Goal: Task Accomplishment & Management: Use online tool/utility

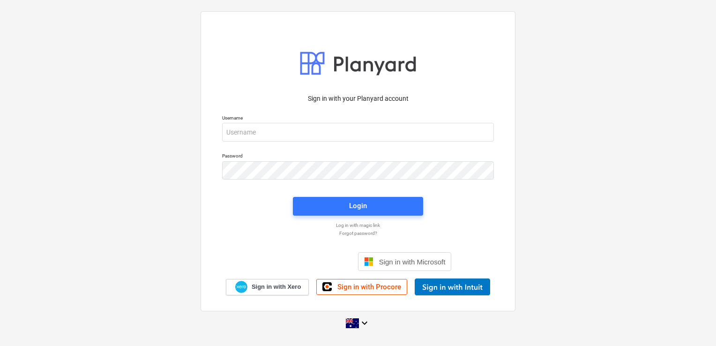
click at [301, 122] on p "Username" at bounding box center [358, 119] width 272 height 8
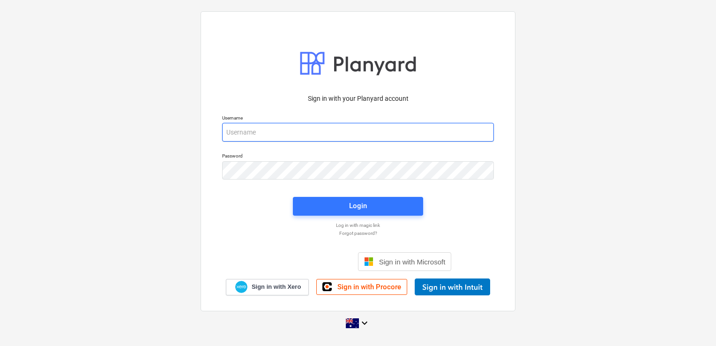
click at [300, 124] on input "email" at bounding box center [358, 132] width 272 height 19
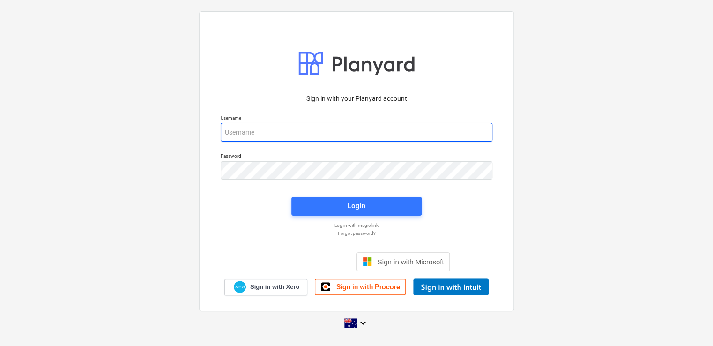
type input "invoices@epicbuilds.com.au"
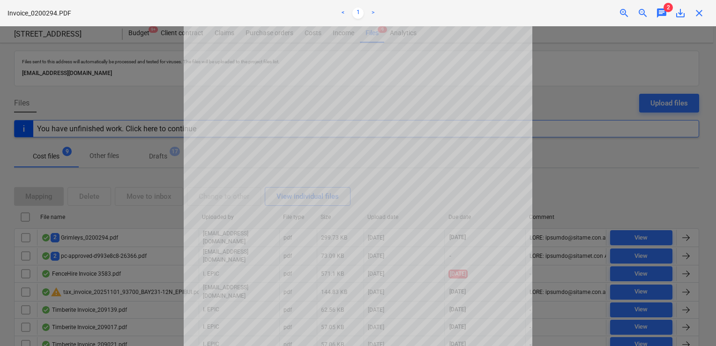
click at [658, 11] on span "chat" at bounding box center [661, 12] width 11 height 11
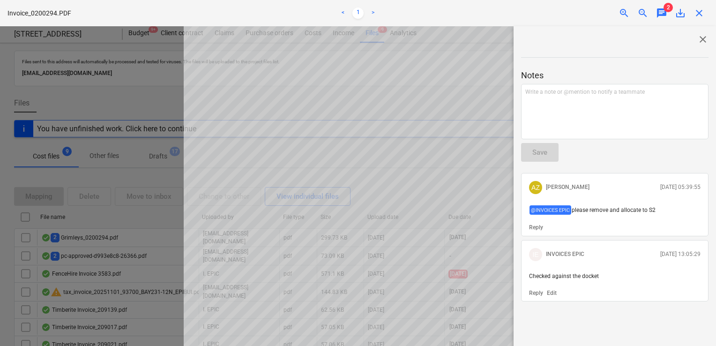
click at [699, 38] on span "close" at bounding box center [702, 39] width 11 height 11
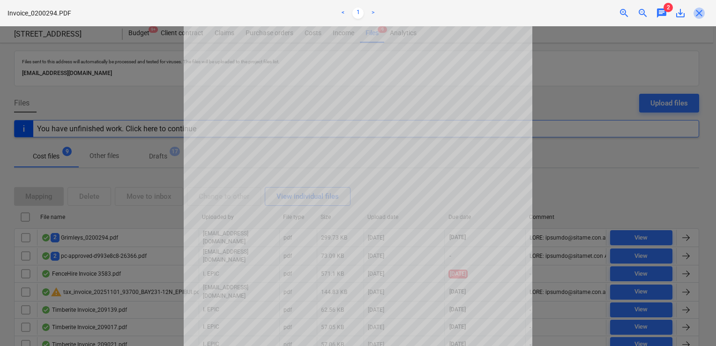
click at [696, 14] on span "close" at bounding box center [698, 12] width 11 height 11
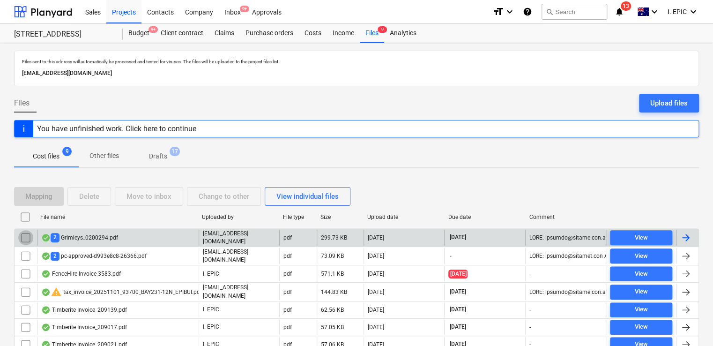
click at [23, 233] on input "checkbox" at bounding box center [25, 237] width 15 height 15
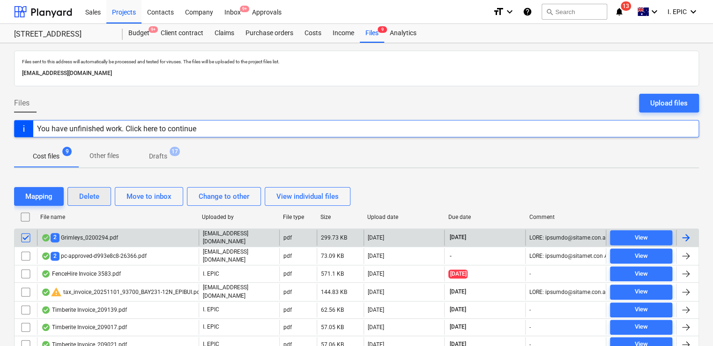
click at [92, 193] on div "Delete" at bounding box center [89, 196] width 20 height 12
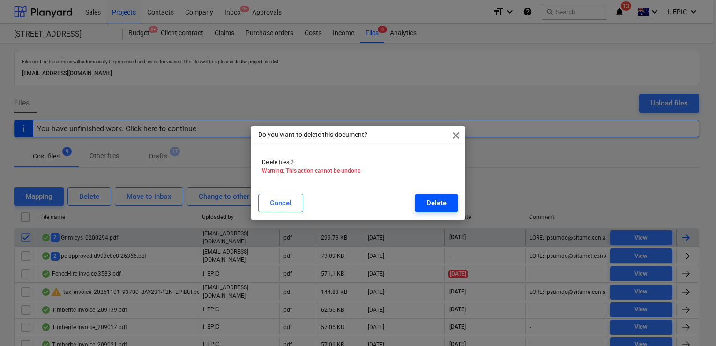
click at [438, 201] on div "Delete" at bounding box center [436, 203] width 20 height 12
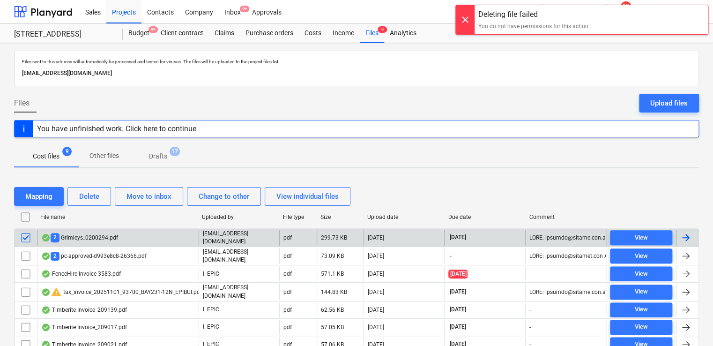
click at [460, 17] on div at bounding box center [465, 19] width 19 height 29
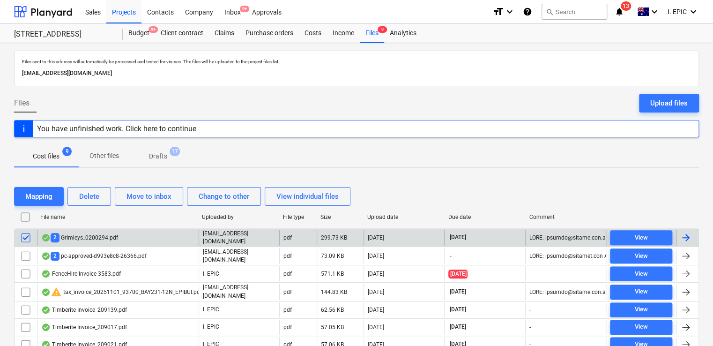
click at [27, 236] on input "checkbox" at bounding box center [25, 237] width 15 height 15
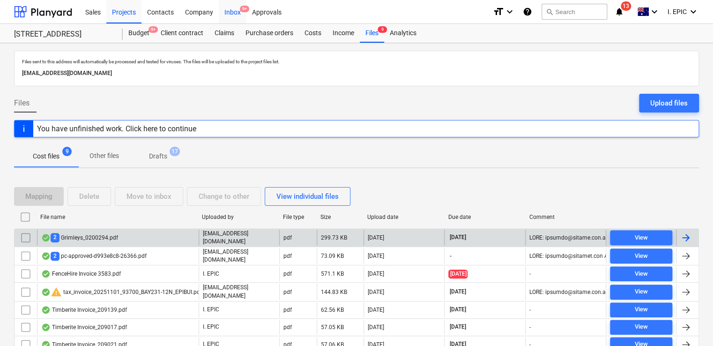
click at [230, 12] on div "Inbox 9+" at bounding box center [233, 12] width 28 height 24
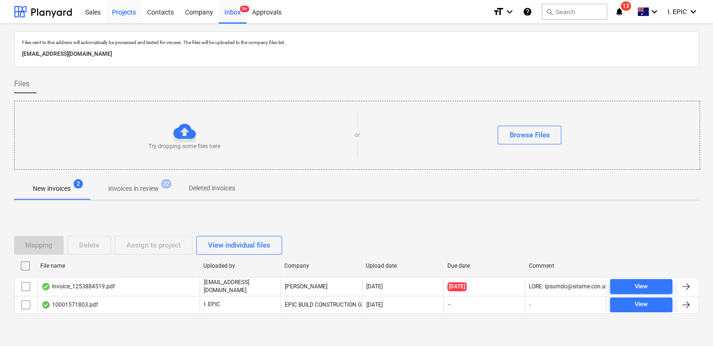
click at [118, 14] on div "Projects" at bounding box center [123, 12] width 35 height 24
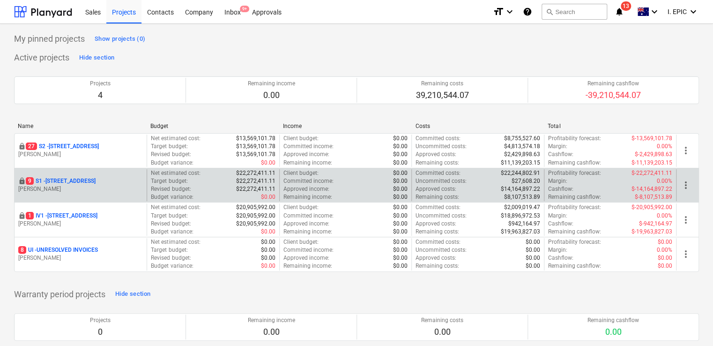
click at [71, 187] on p "[PERSON_NAME]" at bounding box center [80, 189] width 125 height 8
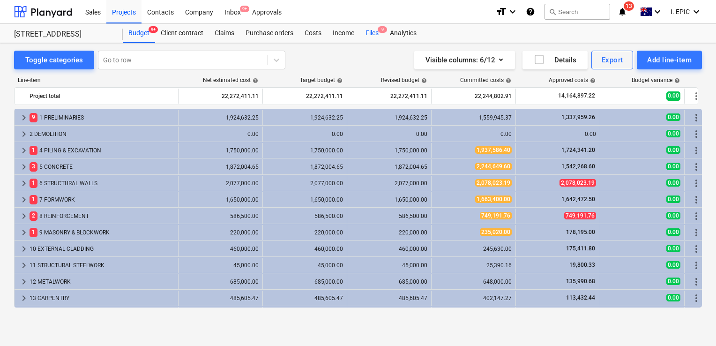
click at [373, 33] on div "Files 9" at bounding box center [372, 33] width 24 height 19
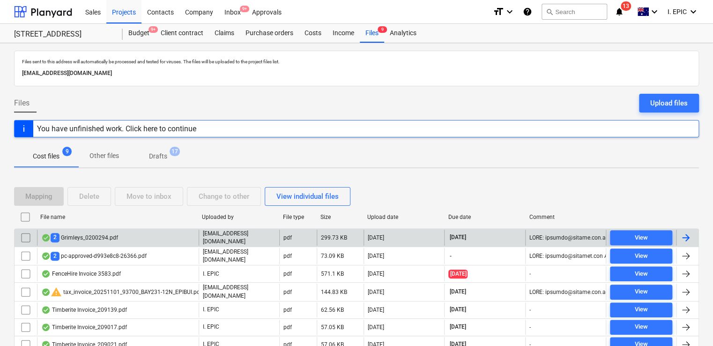
click at [156, 239] on div "2 Grimleys_0200294.pdf" at bounding box center [118, 238] width 162 height 16
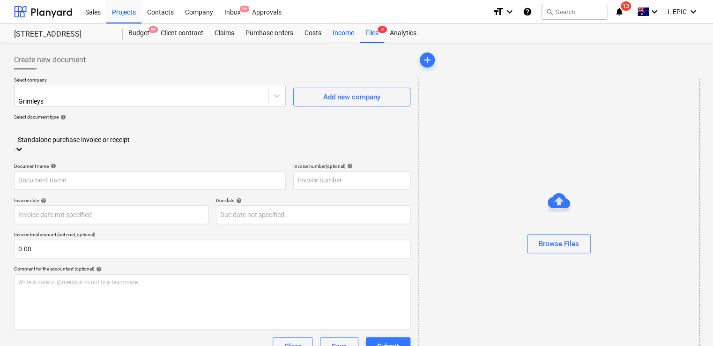
type input "0200294"
type input "[DATE]"
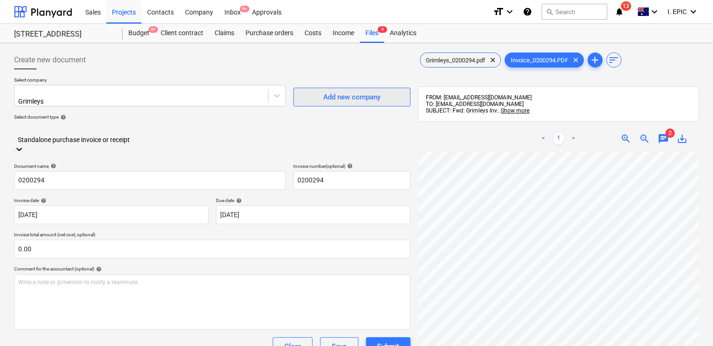
click at [346, 101] on button "Add new company" at bounding box center [351, 97] width 117 height 19
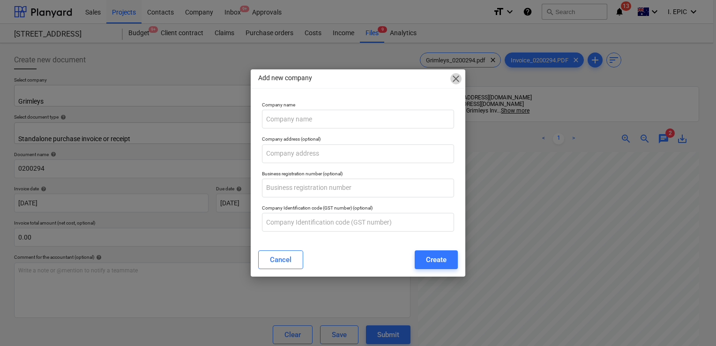
click at [454, 76] on span "close" at bounding box center [455, 78] width 11 height 11
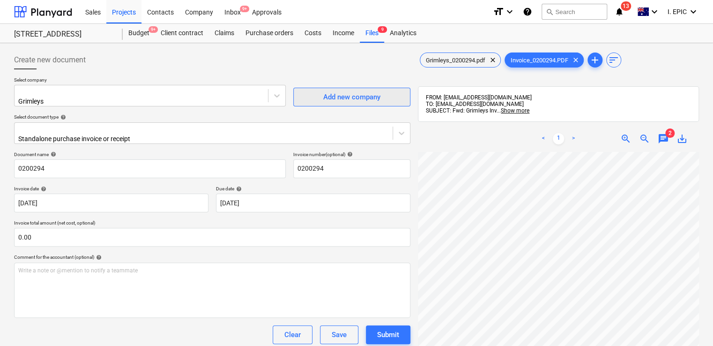
click at [391, 91] on span "Add new company" at bounding box center [352, 97] width 94 height 12
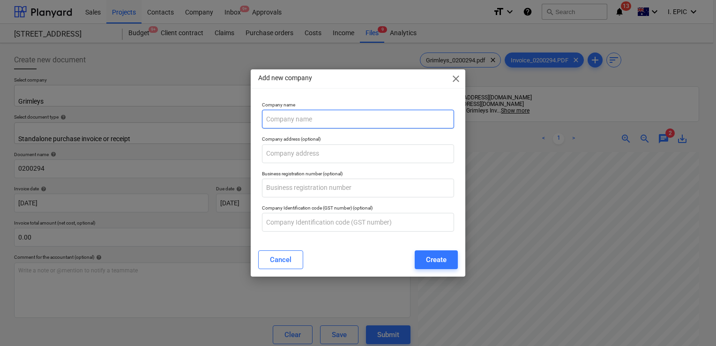
click at [306, 116] on input "text" at bounding box center [358, 119] width 192 height 19
click at [455, 80] on div "Add new company close" at bounding box center [358, 78] width 215 height 19
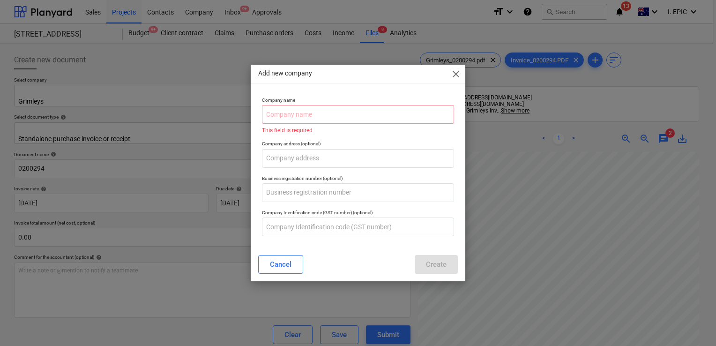
click at [455, 74] on span "close" at bounding box center [455, 73] width 11 height 11
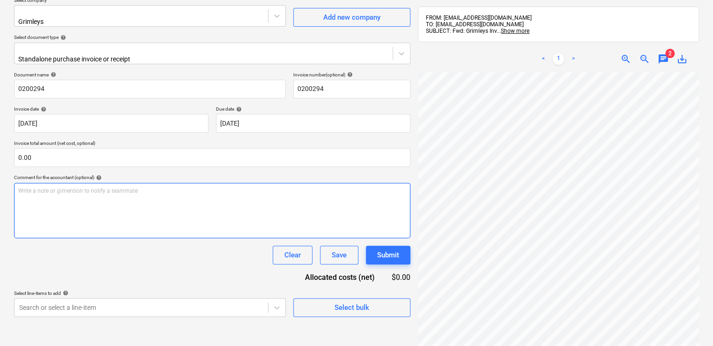
scroll to position [94, 0]
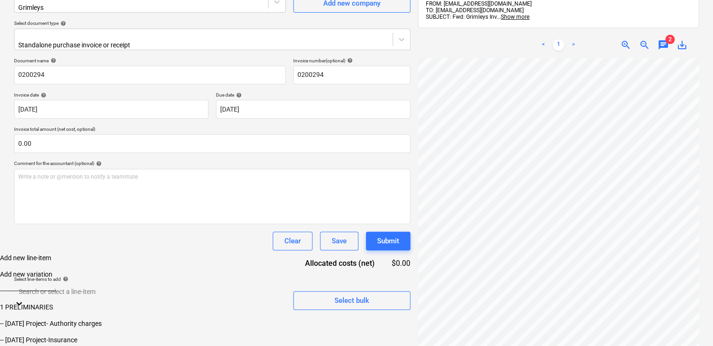
click at [273, 287] on body "Sales Projects Contacts Company Inbox 9+ Approvals format_size keyboard_arrow_d…" at bounding box center [356, 150] width 713 height 488
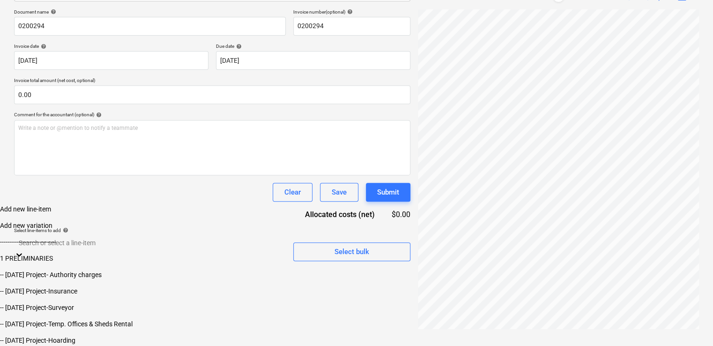
click at [328, 236] on div "Create new document Select company Grimleys Add new company Select document typ…" at bounding box center [212, 118] width 404 height 428
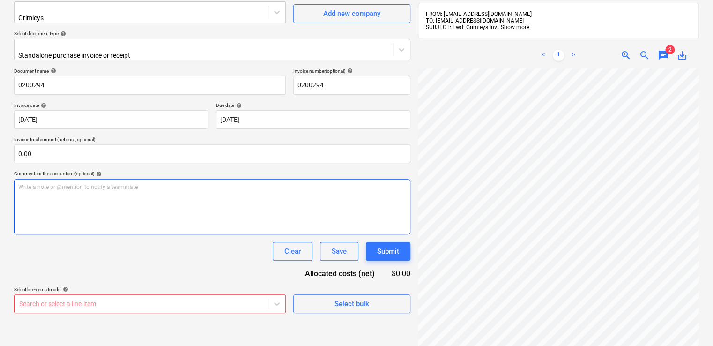
scroll to position [0, 0]
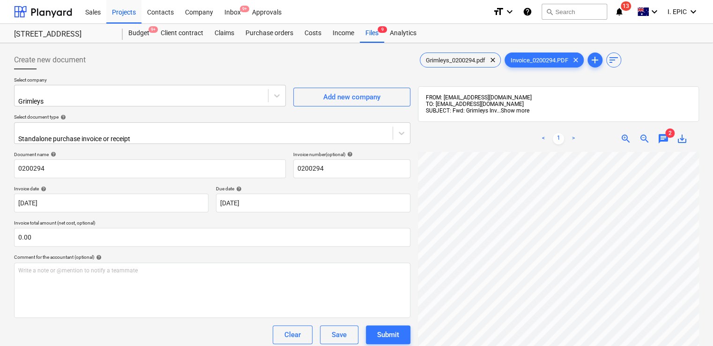
click at [512, 112] on span "Show more" at bounding box center [515, 110] width 29 height 7
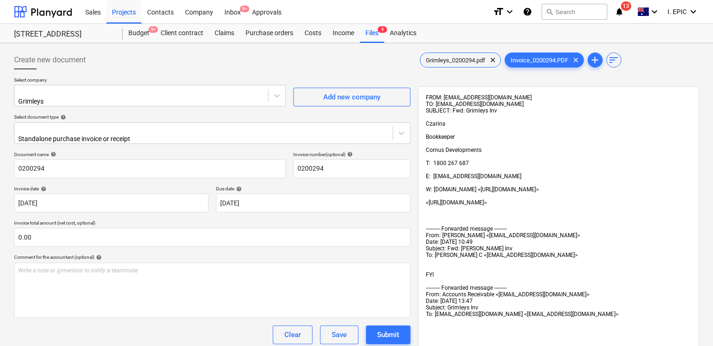
click at [476, 59] on span "Grimleys_0200294.pdf" at bounding box center [455, 60] width 71 height 7
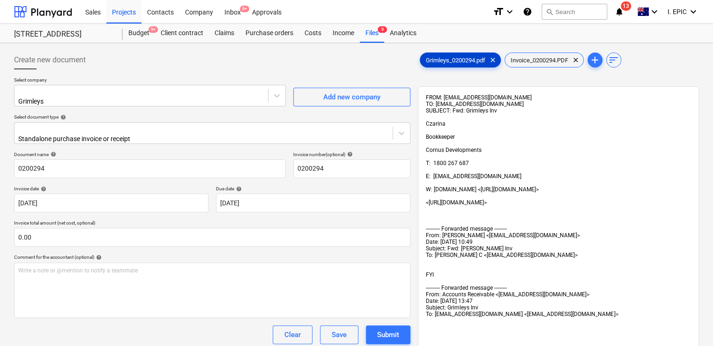
click at [448, 63] on span "Grimleys_0200294.pdf" at bounding box center [455, 60] width 71 height 7
click at [539, 63] on span "Invoice_0200294.PDF" at bounding box center [539, 60] width 69 height 7
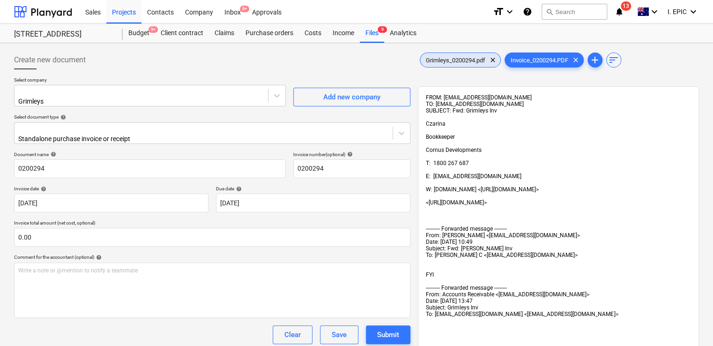
click at [441, 61] on span "Grimleys_0200294.pdf" at bounding box center [455, 60] width 71 height 7
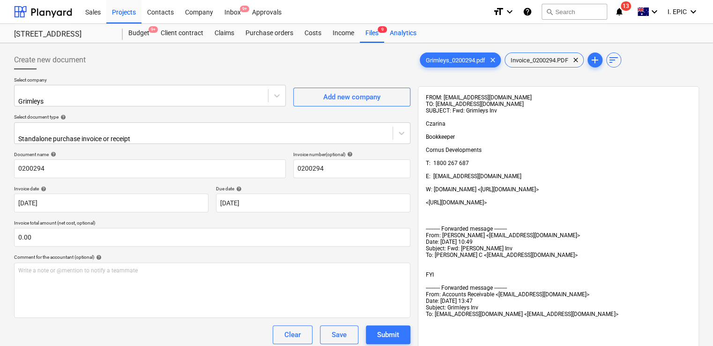
click at [393, 24] on div "Analytics" at bounding box center [403, 33] width 38 height 19
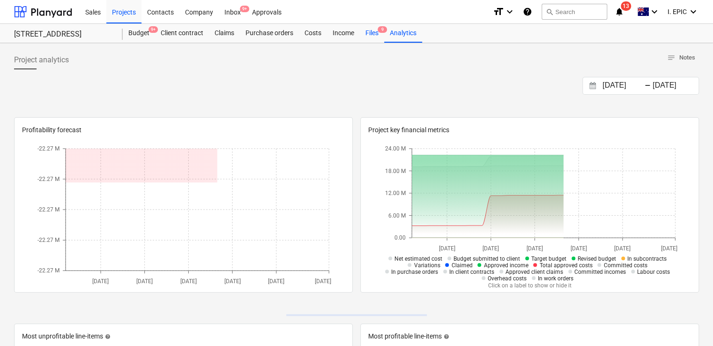
click at [372, 35] on div "Files 9" at bounding box center [372, 33] width 24 height 19
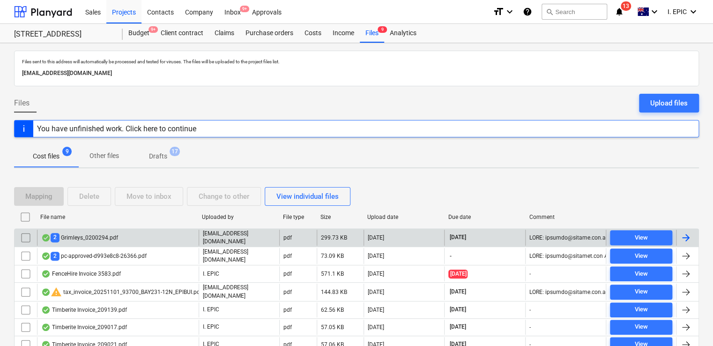
click at [121, 238] on div "2 Grimleys_0200294.pdf" at bounding box center [118, 238] width 162 height 16
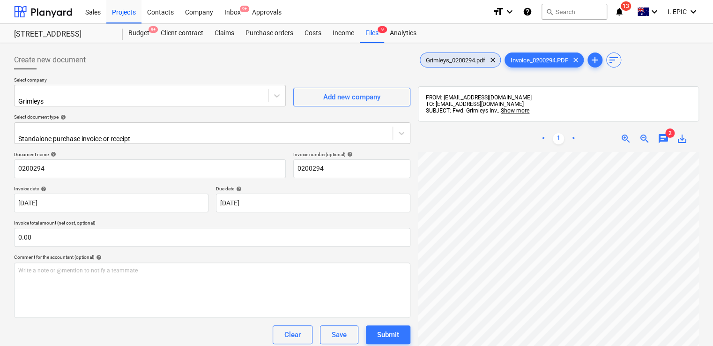
click at [456, 60] on span "Grimleys_0200294.pdf" at bounding box center [455, 60] width 71 height 7
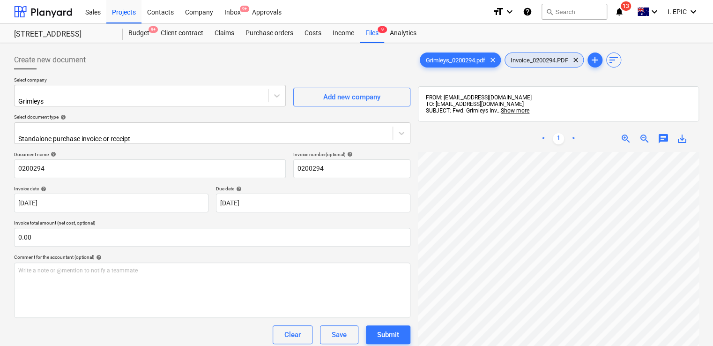
click at [539, 59] on span "Invoice_0200294.PDF" at bounding box center [539, 60] width 69 height 7
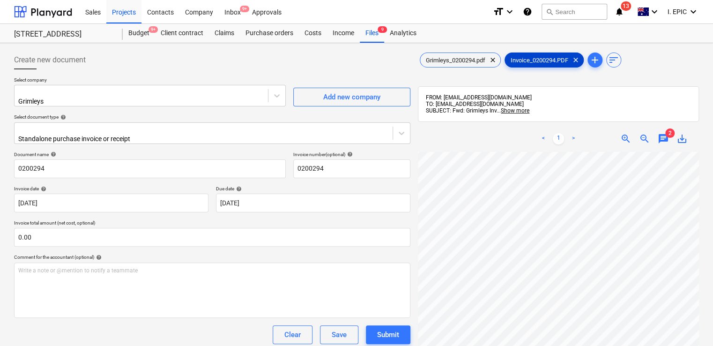
scroll to position [86, 0]
click at [665, 138] on span "chat" at bounding box center [663, 138] width 11 height 11
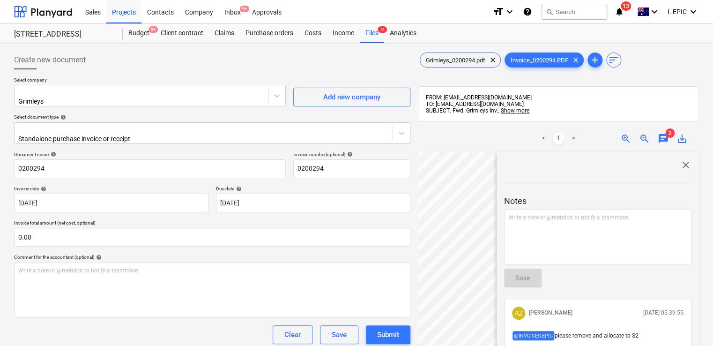
click at [686, 163] on span "close" at bounding box center [685, 164] width 11 height 11
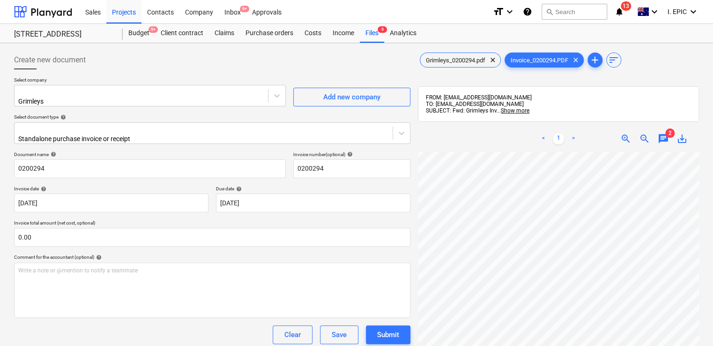
scroll to position [0, 0]
click at [400, 128] on icon at bounding box center [401, 132] width 9 height 9
click at [93, 325] on div "Clear Save Submit" at bounding box center [212, 334] width 396 height 19
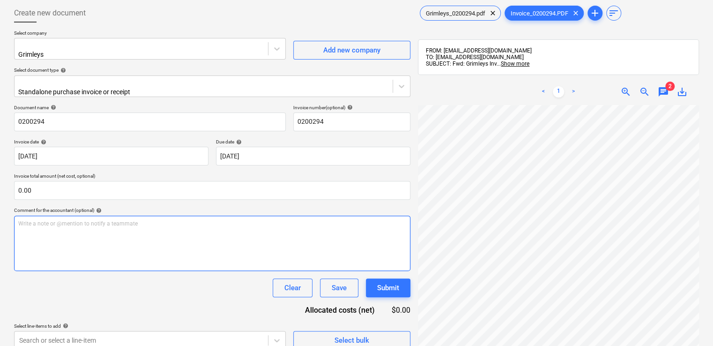
scroll to position [133, 0]
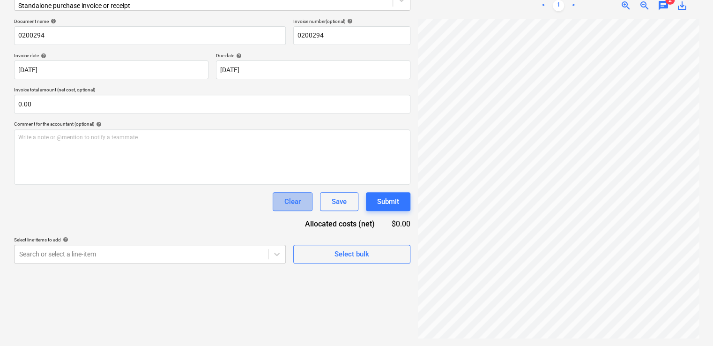
click at [289, 195] on div "Clear" at bounding box center [292, 201] width 16 height 12
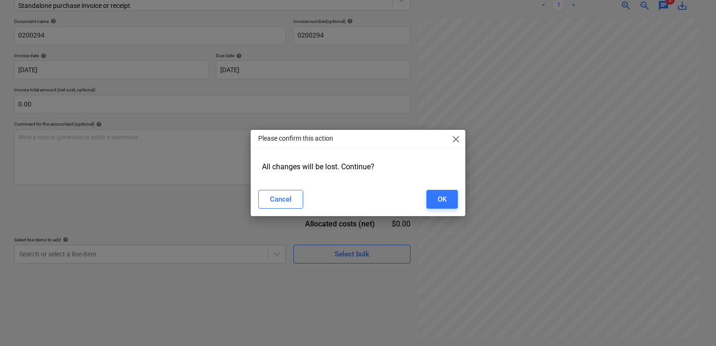
click at [454, 138] on span "close" at bounding box center [455, 139] width 11 height 11
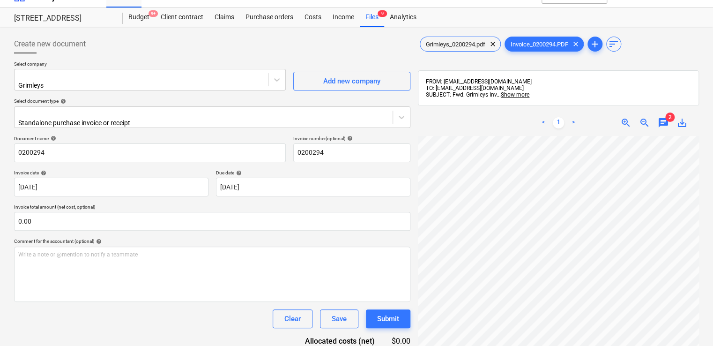
scroll to position [0, 0]
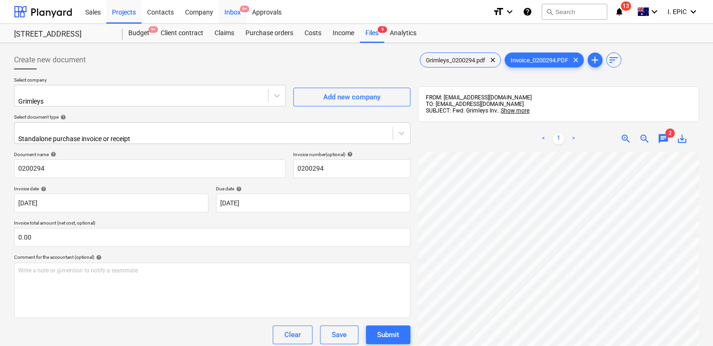
click at [232, 12] on div "Inbox 9+" at bounding box center [233, 12] width 28 height 24
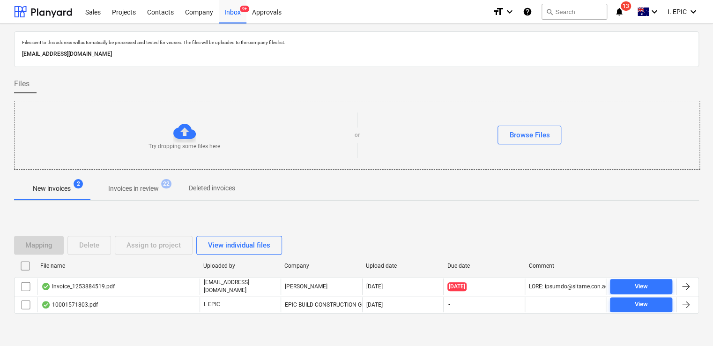
click at [150, 189] on p "Invoices in review" at bounding box center [133, 189] width 51 height 10
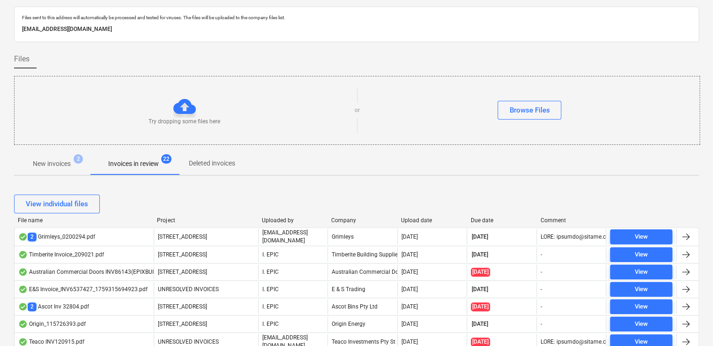
scroll to position [47, 0]
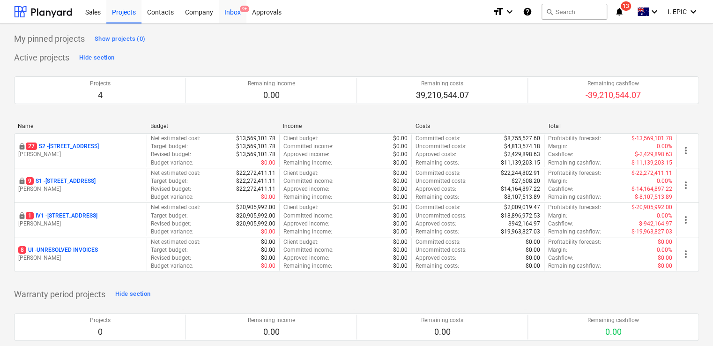
click at [231, 8] on div "Inbox 9+" at bounding box center [233, 12] width 28 height 24
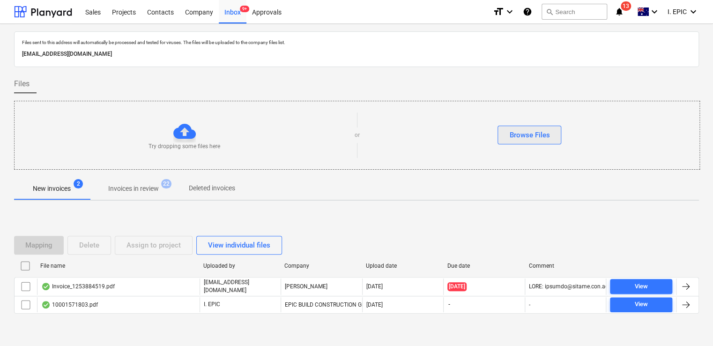
click at [518, 139] on div "Browse Files" at bounding box center [529, 135] width 40 height 12
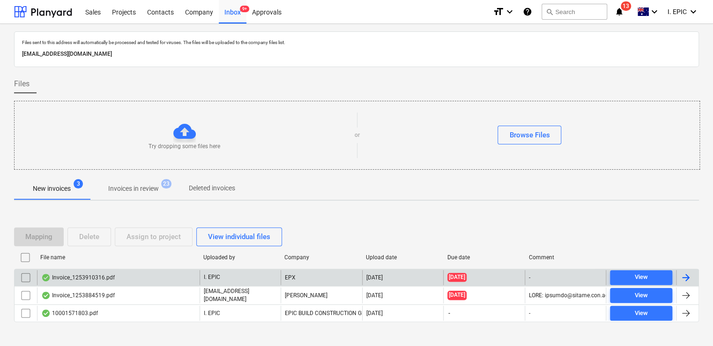
click at [148, 280] on div "Invoice_1253910316.pdf" at bounding box center [118, 277] width 163 height 15
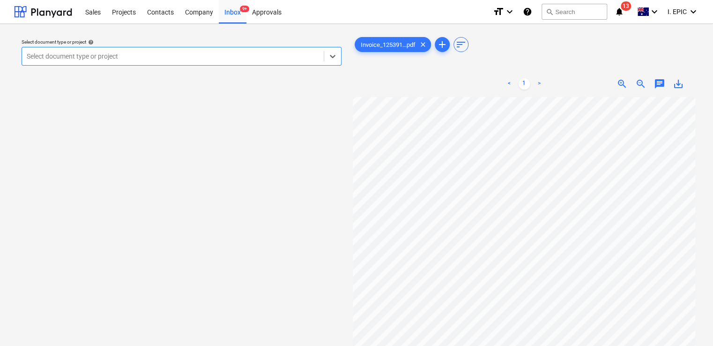
scroll to position [47, 0]
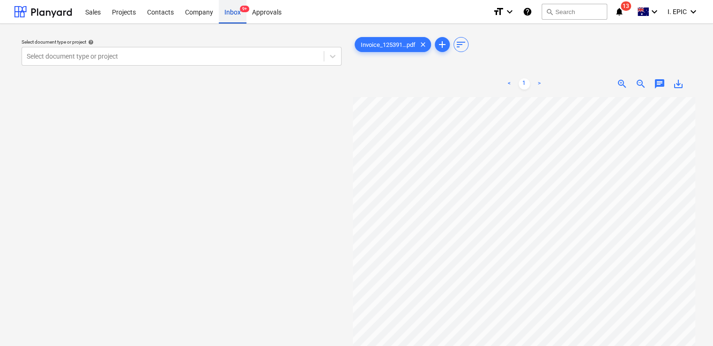
click at [227, 7] on div "Inbox 9+" at bounding box center [233, 12] width 28 height 24
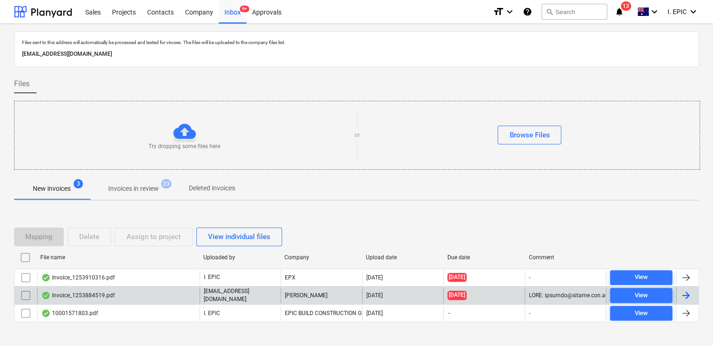
click at [117, 293] on div "Invoice_1253884519.pdf" at bounding box center [118, 295] width 163 height 16
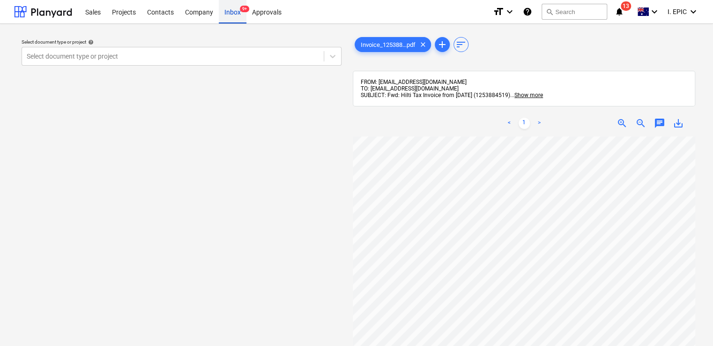
click at [234, 10] on div "Inbox 9+" at bounding box center [233, 12] width 28 height 24
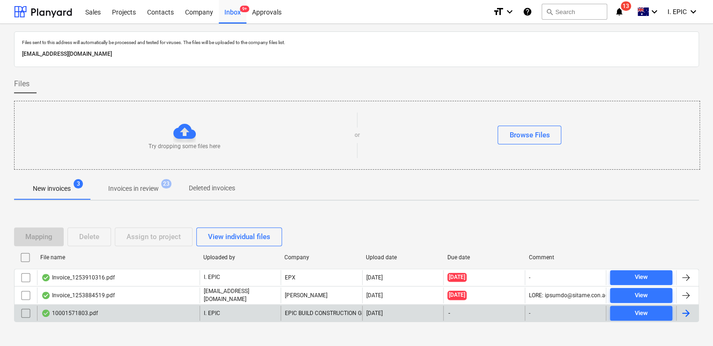
click at [151, 311] on div "10001571803.pdf" at bounding box center [118, 312] width 163 height 15
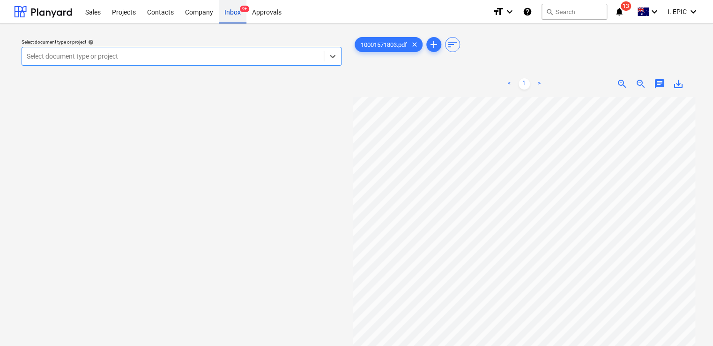
click at [236, 11] on div "Inbox 9+" at bounding box center [233, 12] width 28 height 24
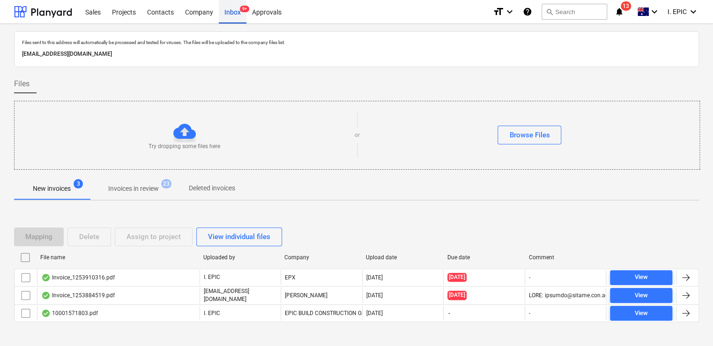
click at [229, 12] on div "Inbox 9+" at bounding box center [233, 12] width 28 height 24
click at [121, 16] on div "Projects" at bounding box center [123, 12] width 35 height 24
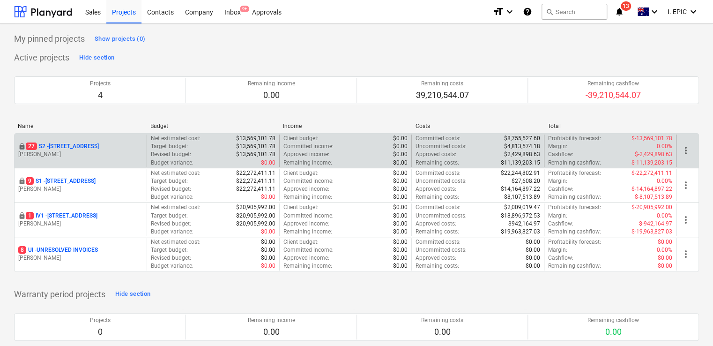
click at [85, 148] on p "27 S2 - 76 Beach Rd, Sandringham" at bounding box center [62, 146] width 73 height 8
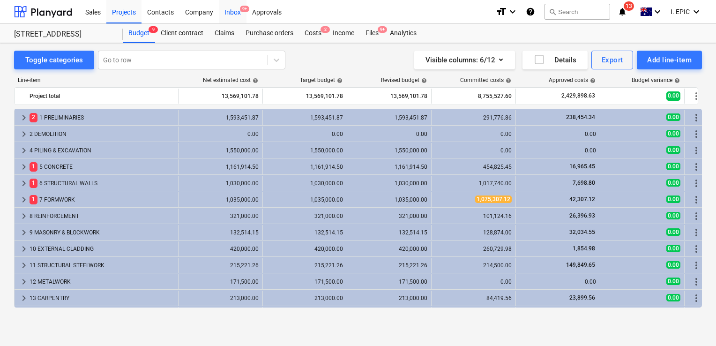
click at [224, 18] on div "Inbox 9+" at bounding box center [233, 12] width 28 height 24
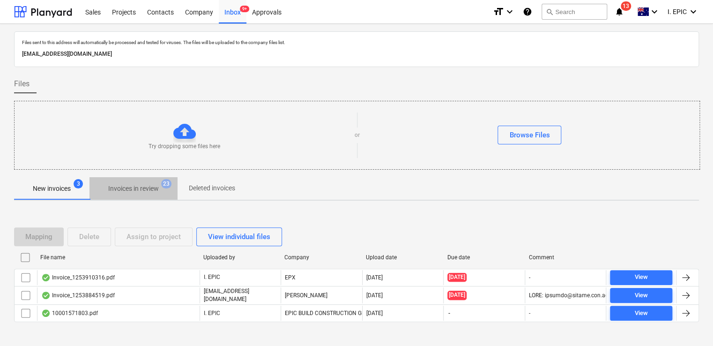
click at [159, 185] on p "Invoices in review" at bounding box center [133, 189] width 51 height 10
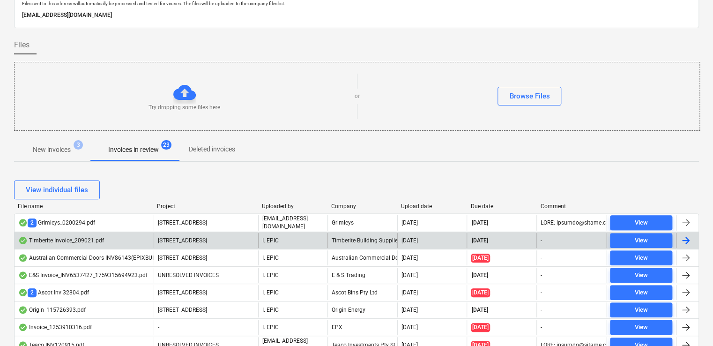
scroll to position [141, 0]
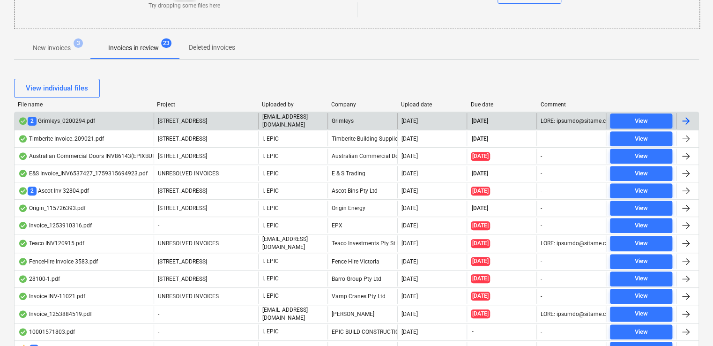
click at [118, 123] on div "2 Grimleys_0200294.pdf" at bounding box center [84, 121] width 139 height 16
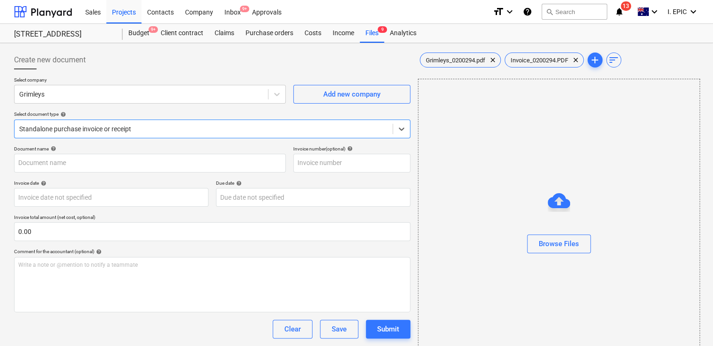
type input "0200294"
type input "[DATE]"
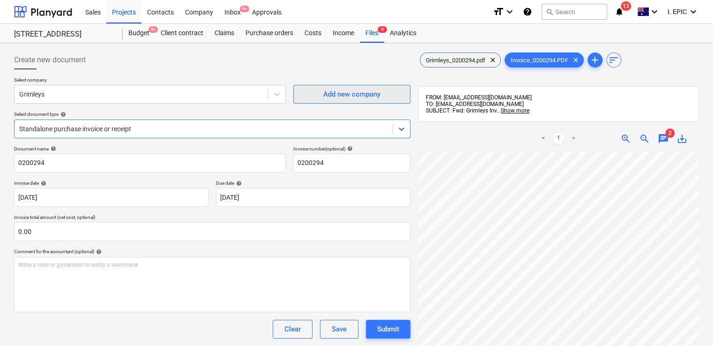
click at [396, 94] on span "Add new company" at bounding box center [352, 94] width 94 height 12
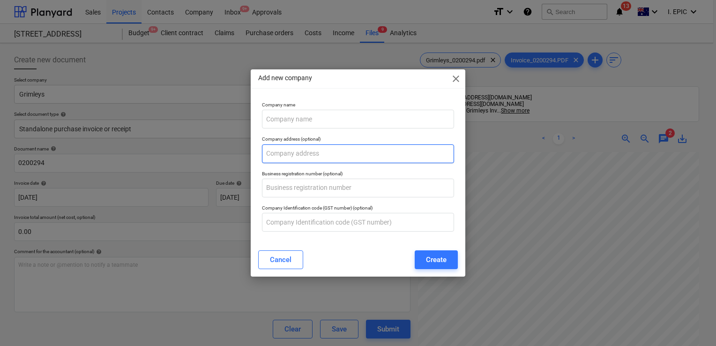
click at [330, 156] on input "text" at bounding box center [358, 153] width 192 height 19
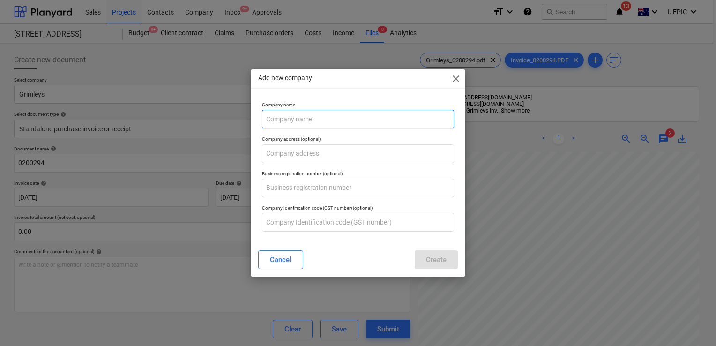
click at [339, 111] on input "text" at bounding box center [358, 119] width 192 height 19
click at [456, 78] on span "close" at bounding box center [455, 78] width 11 height 11
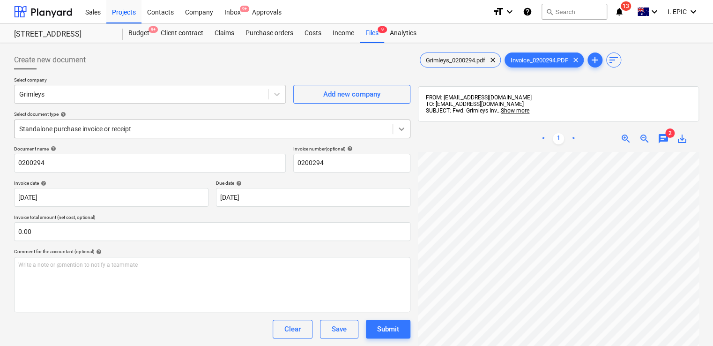
click at [400, 133] on div at bounding box center [401, 128] width 17 height 17
click at [162, 318] on div "Document name help 0200294 Invoice number (optional) help 0200294 Invoice date …" at bounding box center [212, 268] width 396 height 245
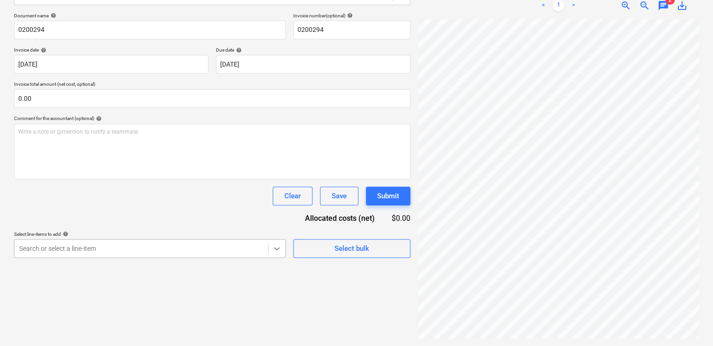
click at [275, 213] on body "Sales Projects Contacts Company Inbox 9+ Approvals format_size keyboard_arrow_d…" at bounding box center [356, 40] width 713 height 346
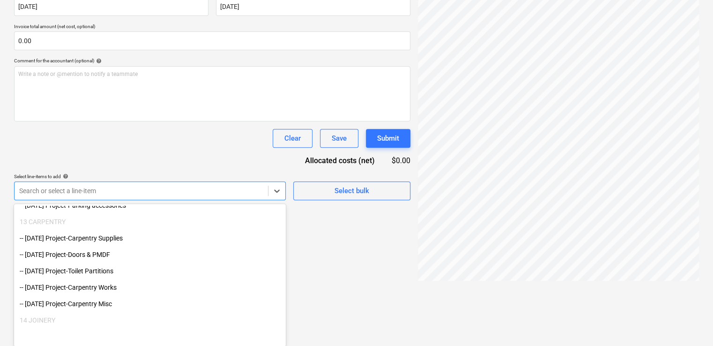
scroll to position [1265, 0]
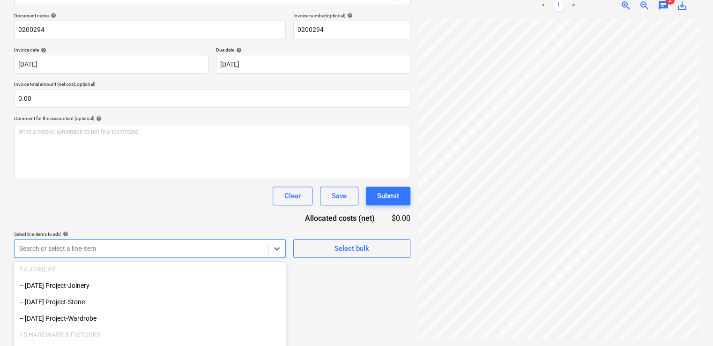
click at [407, 269] on div "Create new document Select company Grimleys Add new company Select document typ…" at bounding box center [212, 128] width 404 height 428
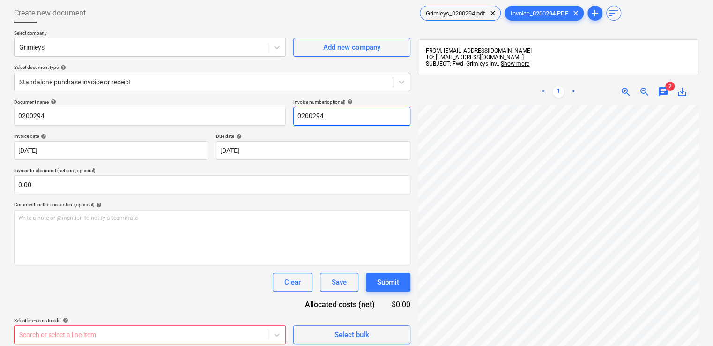
scroll to position [0, 0]
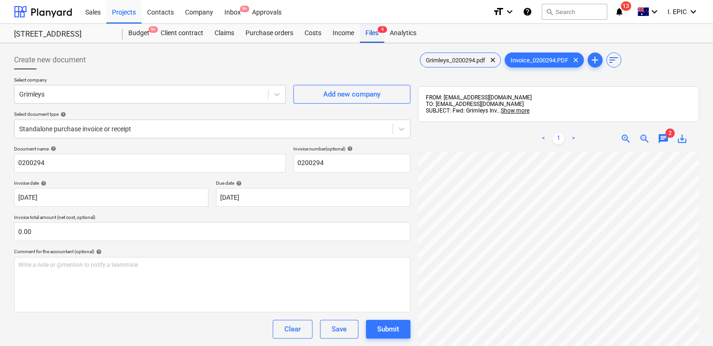
click at [365, 35] on div "Files 9" at bounding box center [372, 33] width 24 height 19
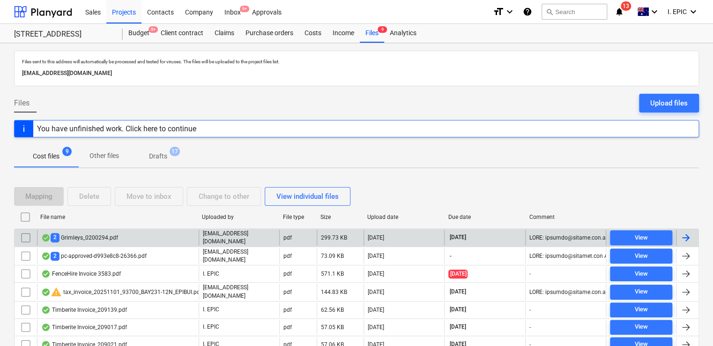
click at [108, 233] on div "2 Grimleys_0200294.pdf" at bounding box center [79, 237] width 77 height 9
